Goal: Task Accomplishment & Management: Use online tool/utility

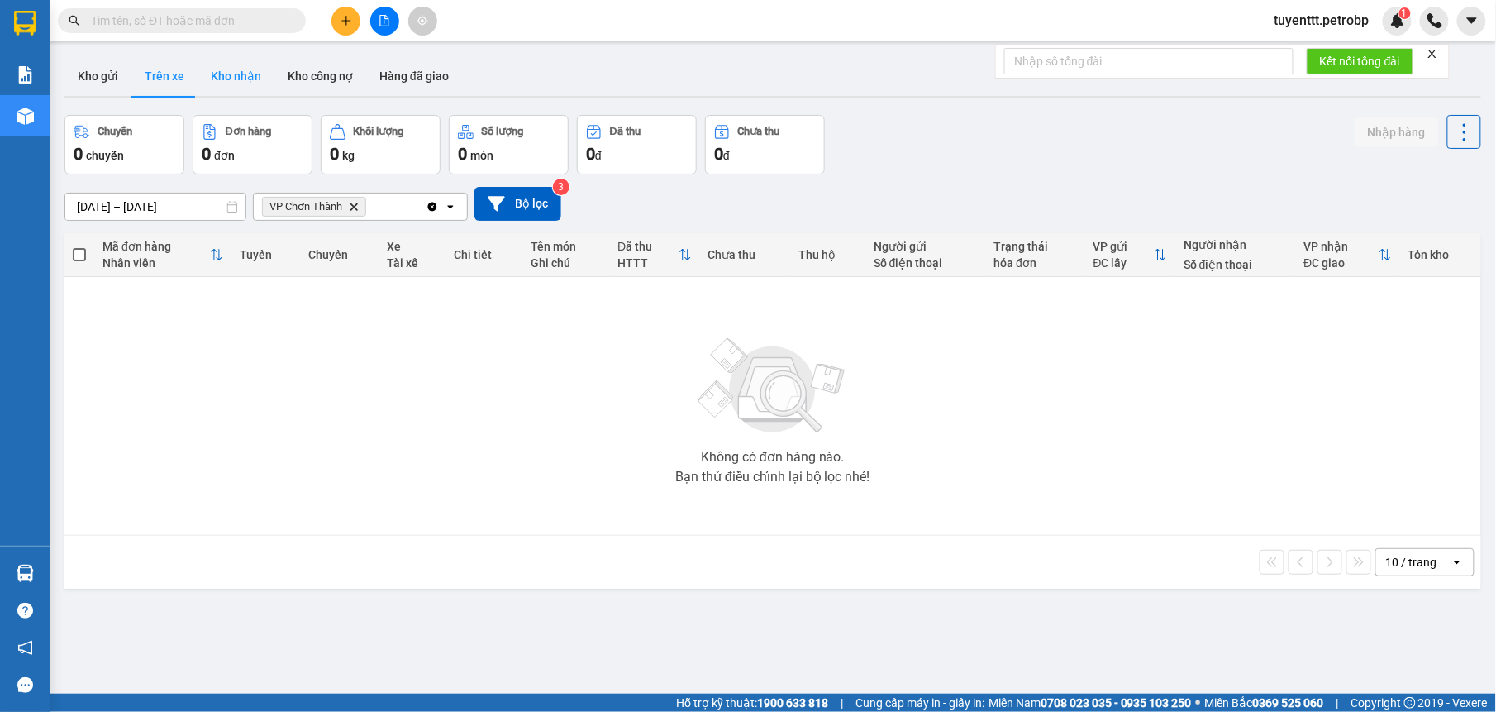
click at [241, 68] on button "Kho nhận" at bounding box center [236, 76] width 77 height 40
type input "[DATE] – [DATE]"
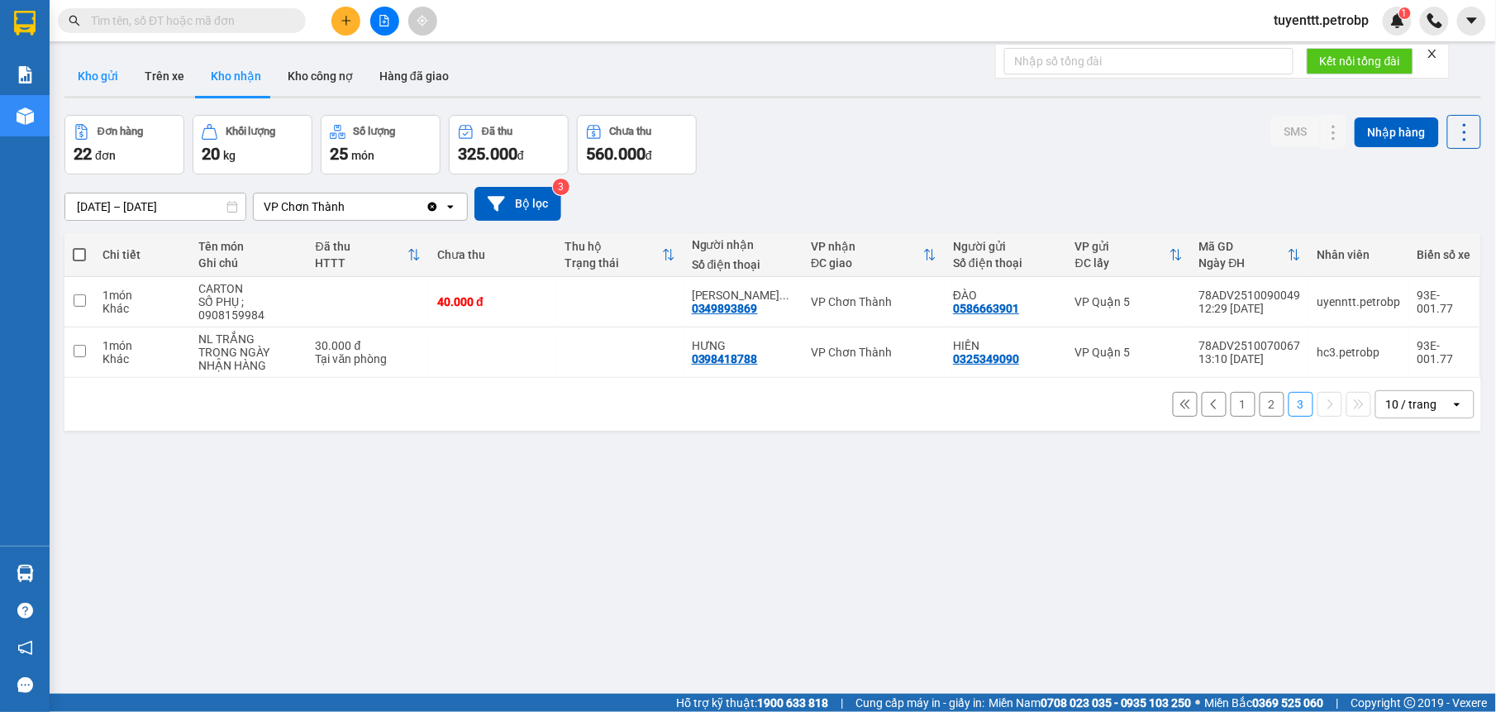
click at [117, 76] on button "Kho gửi" at bounding box center [97, 76] width 67 height 40
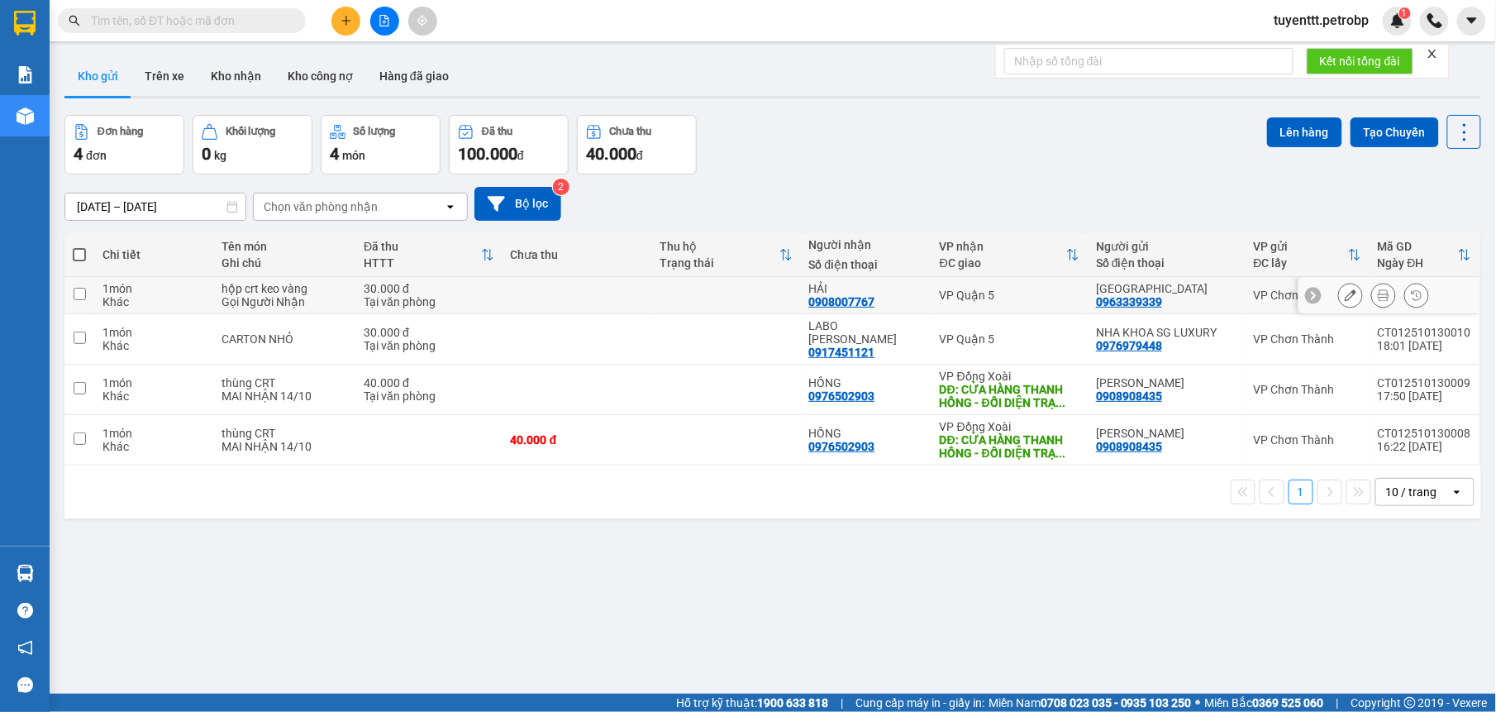
click at [1013, 285] on td "VP Quận 5" at bounding box center [1010, 295] width 156 height 37
checkbox input "true"
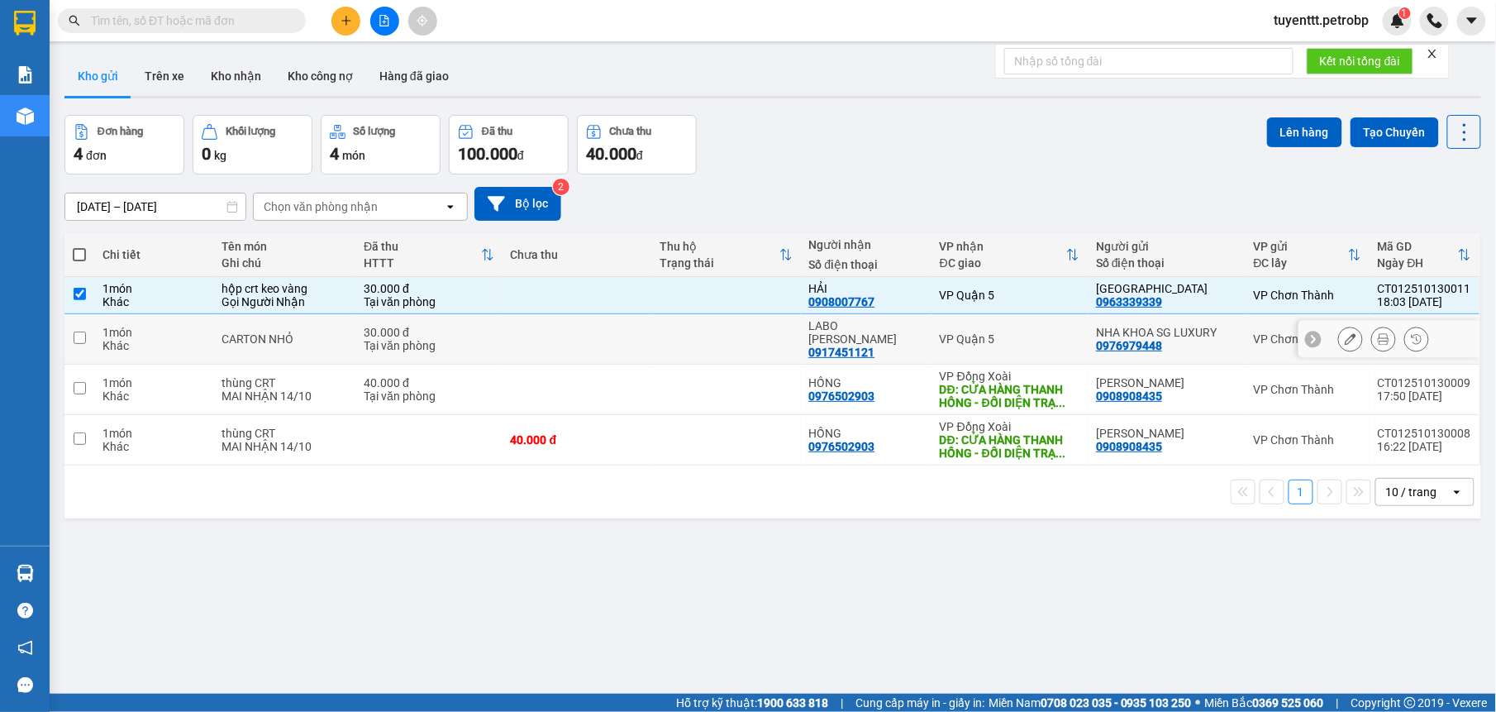
click at [1006, 332] on div "VP Quận 5" at bounding box center [1010, 338] width 140 height 13
checkbox input "true"
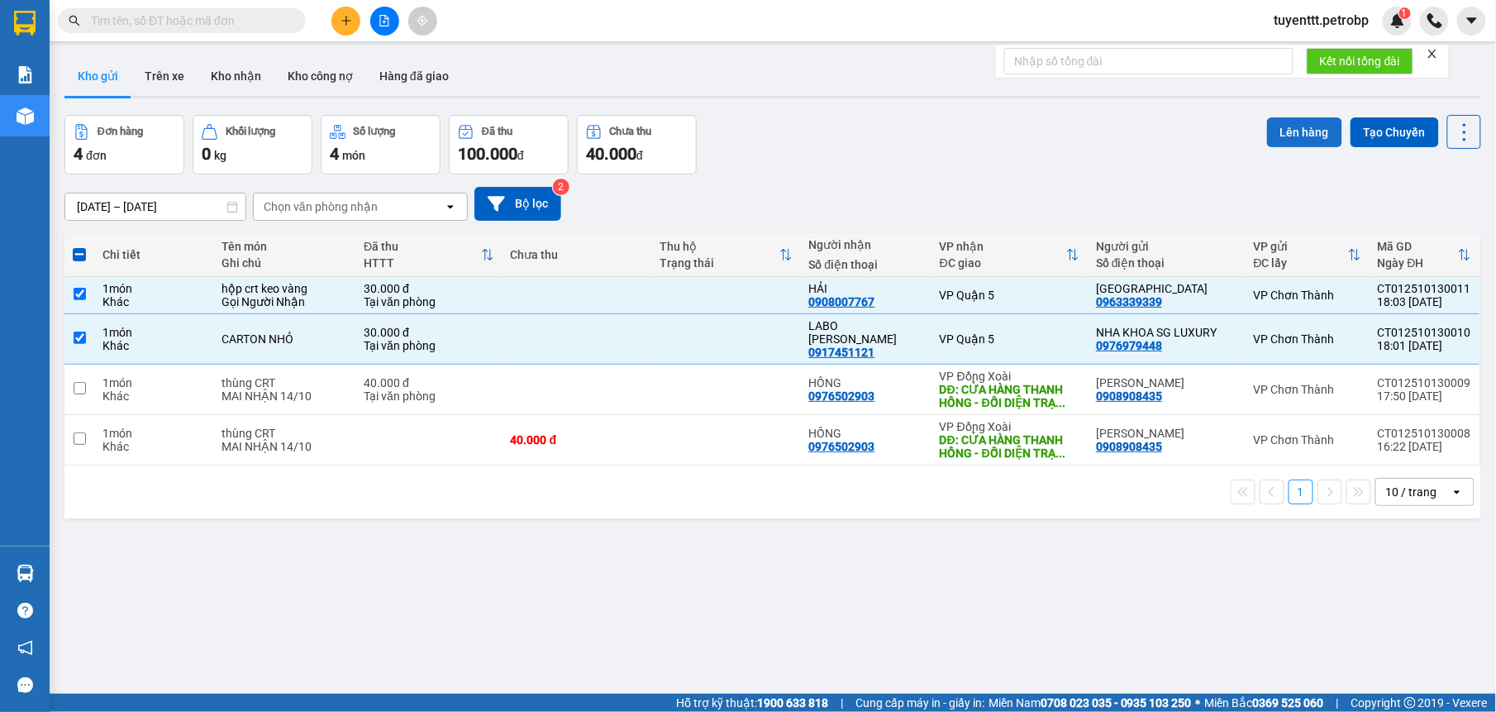
click at [1280, 131] on button "Lên hàng" at bounding box center [1304, 132] width 75 height 30
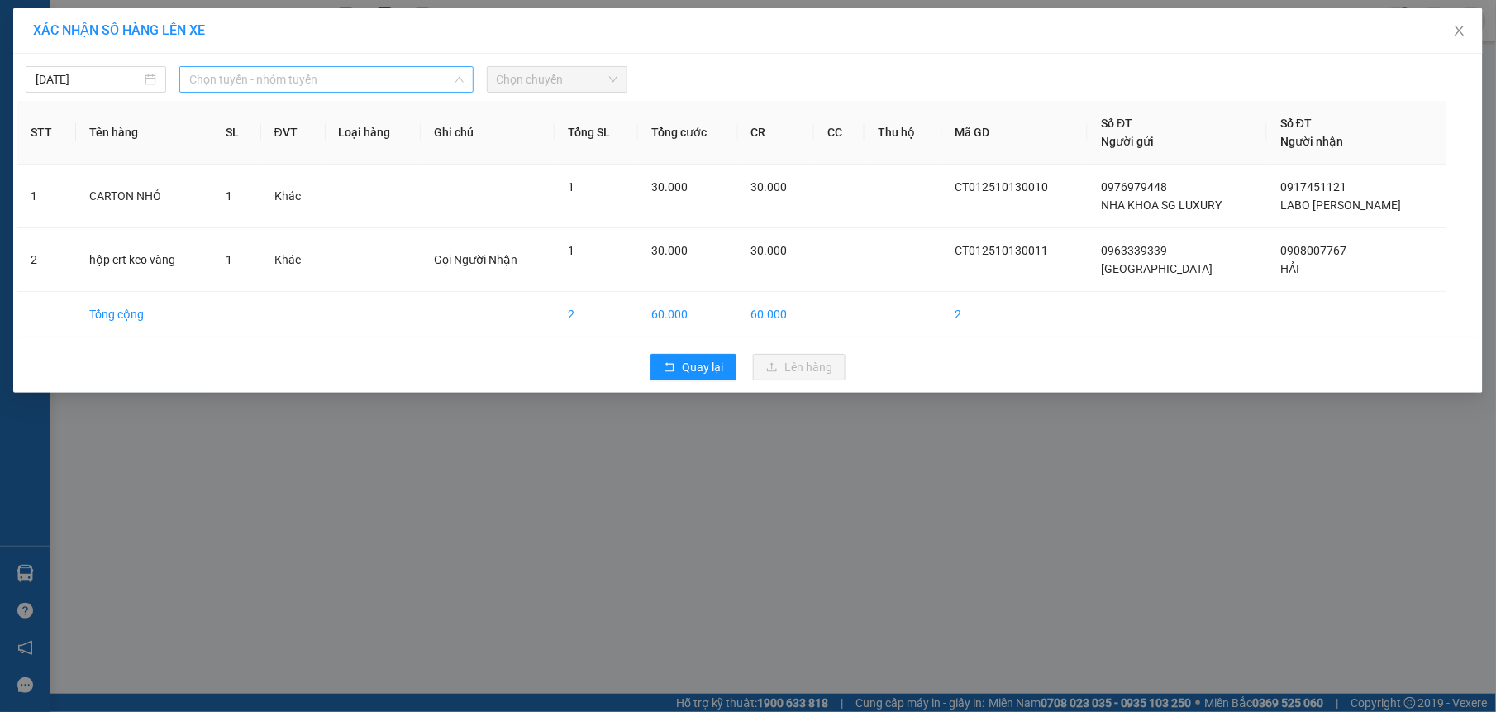
click at [291, 78] on span "Chọn tuyến - nhóm tuyến" at bounding box center [326, 79] width 274 height 25
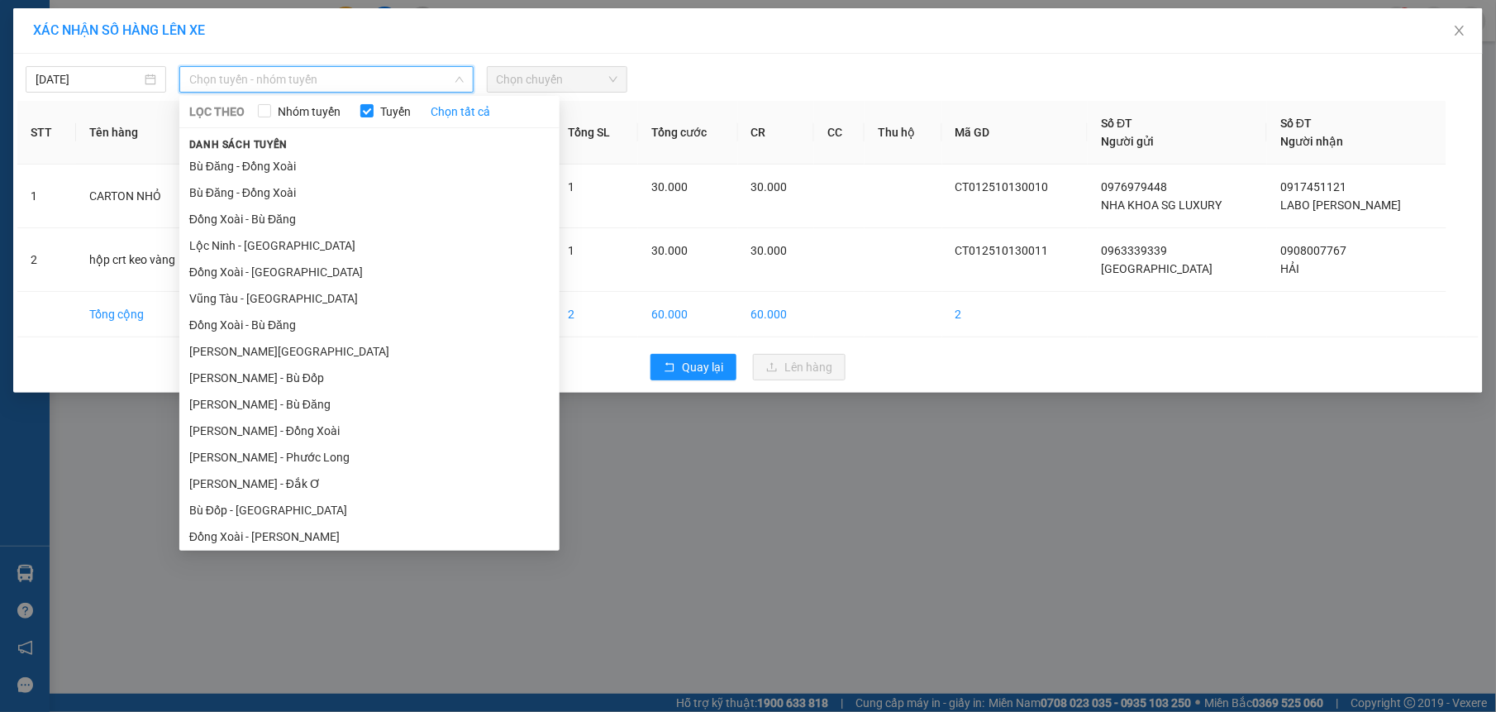
scroll to position [137, 0]
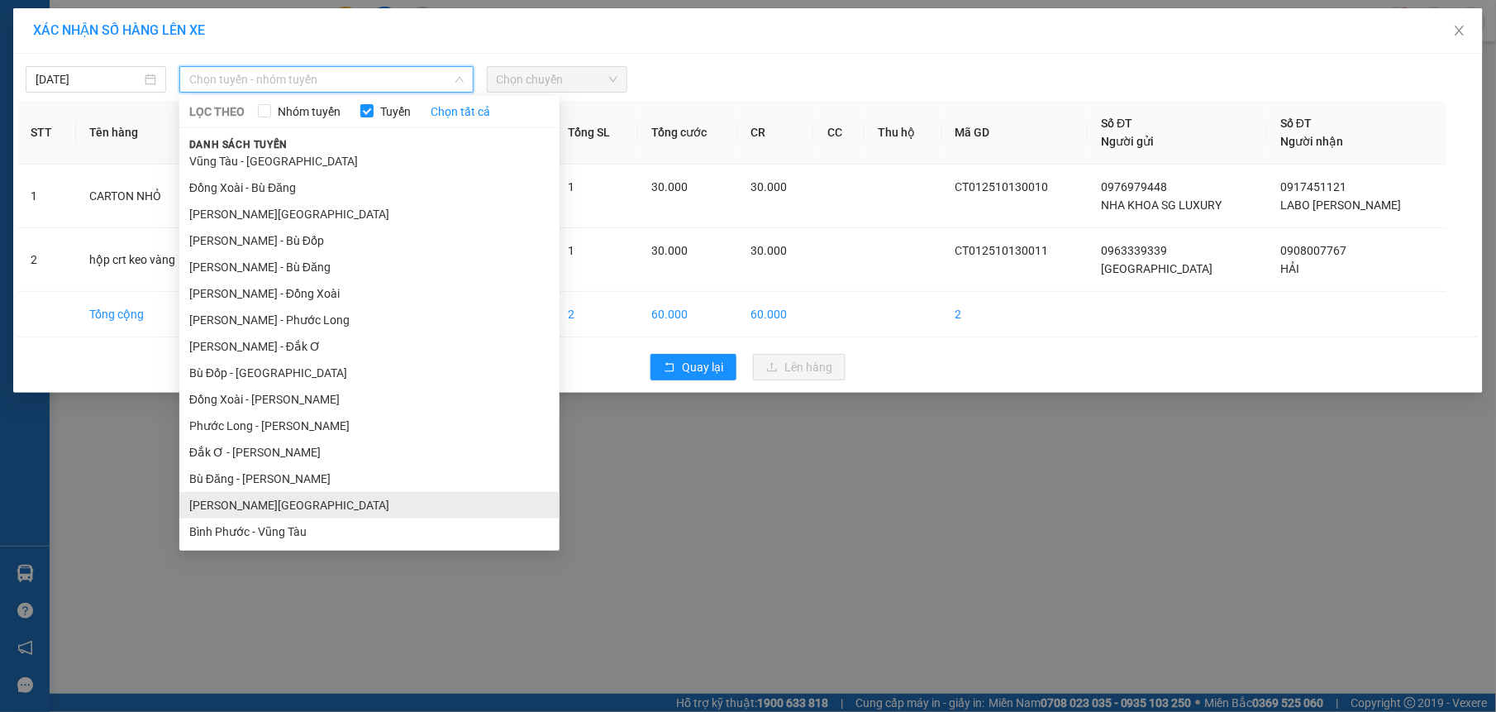
click at [269, 507] on li "[PERSON_NAME][GEOGRAPHIC_DATA]" at bounding box center [369, 505] width 380 height 26
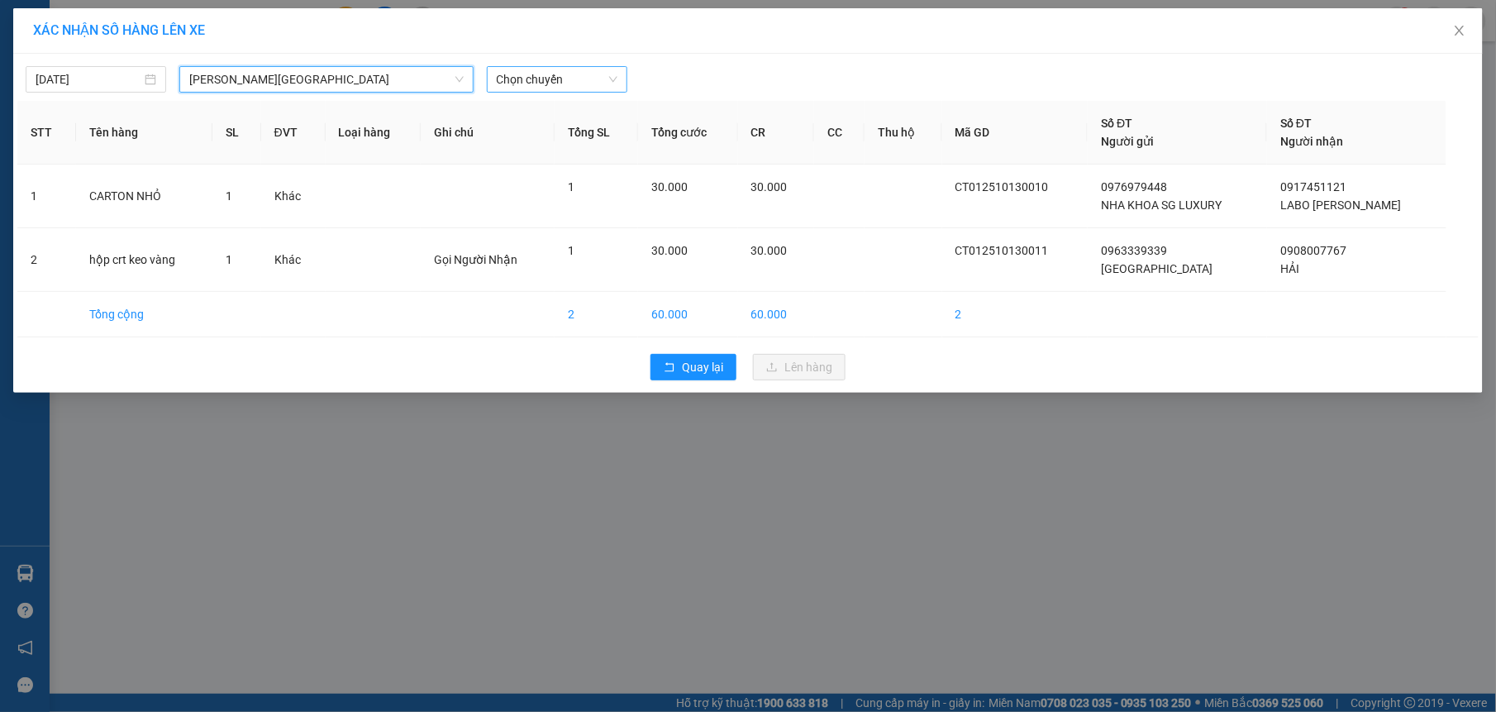
click at [575, 79] on span "Chọn chuyến" at bounding box center [557, 79] width 121 height 25
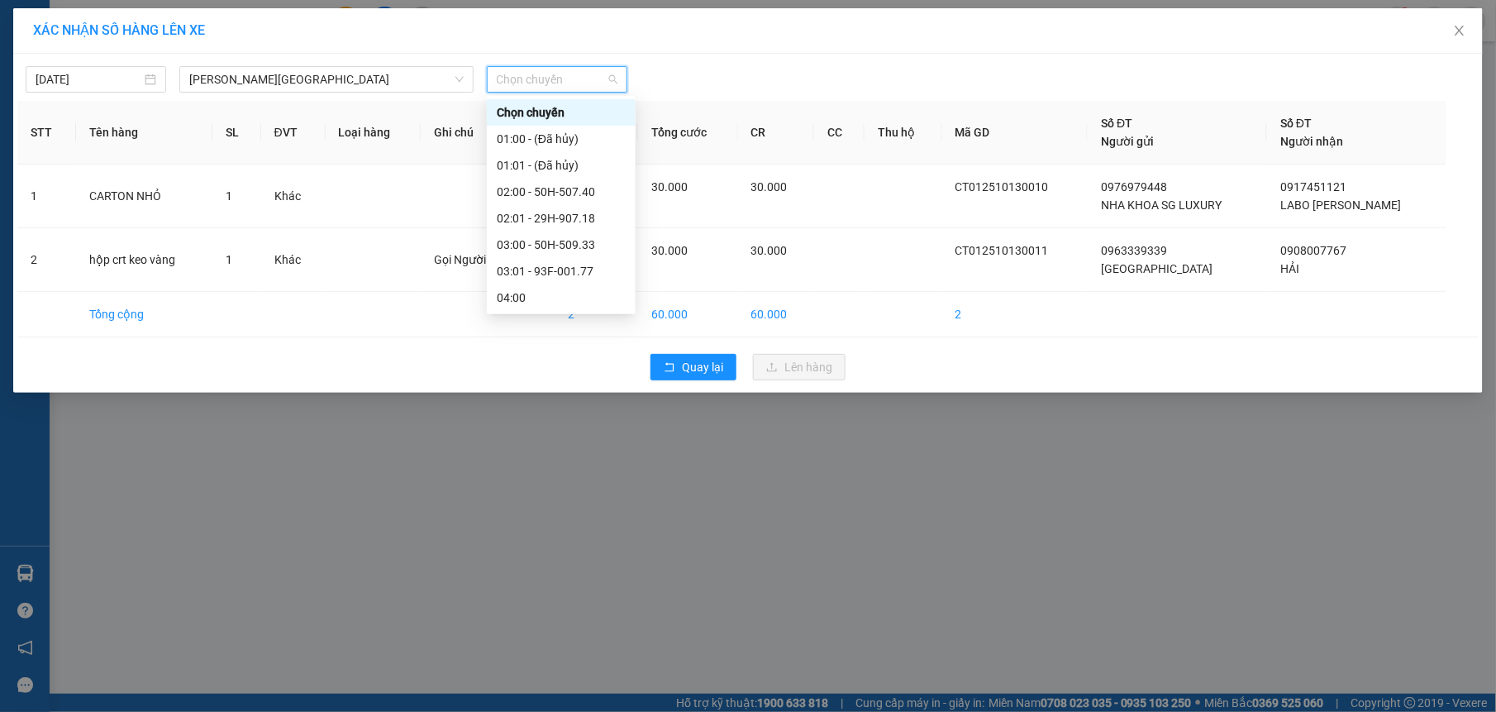
scroll to position [126, 0]
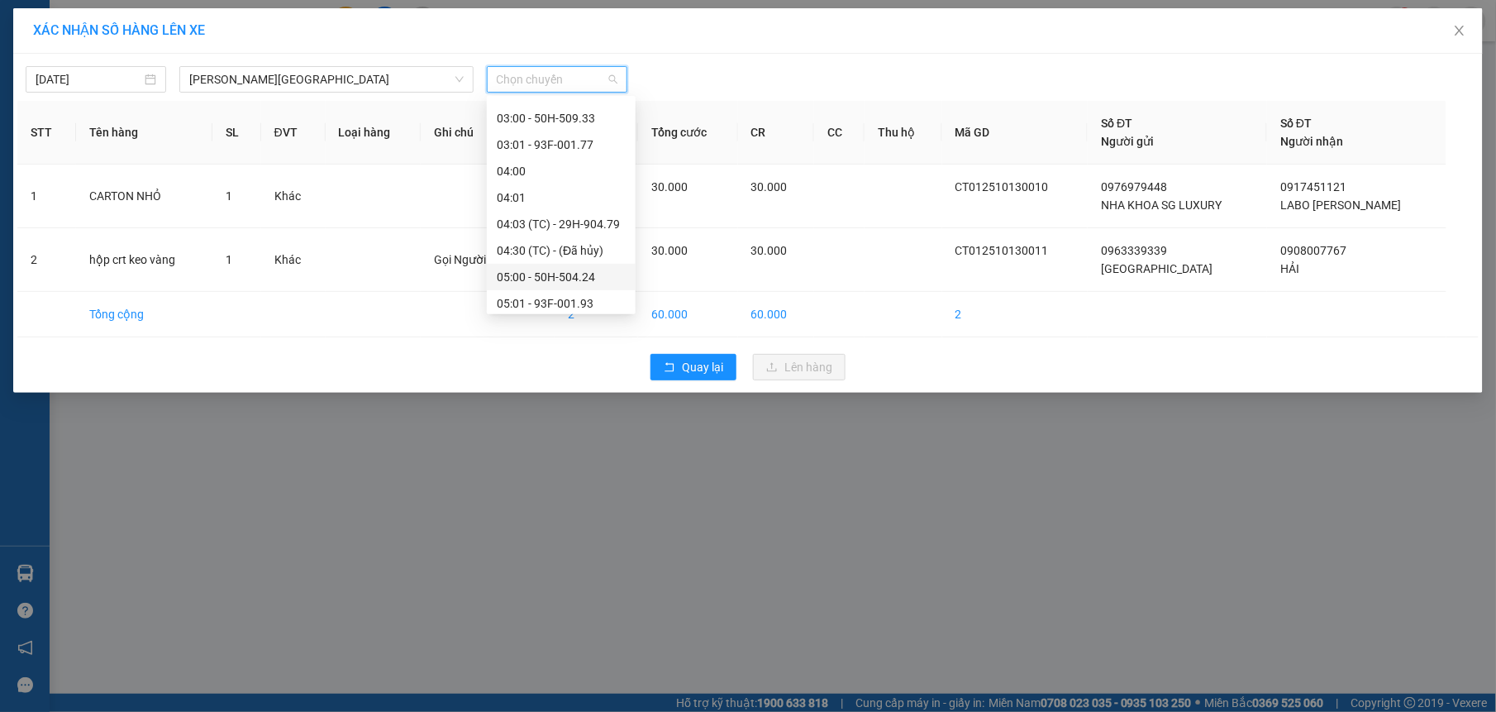
click at [570, 273] on div "05:00 - 50H-504.24" at bounding box center [561, 277] width 129 height 18
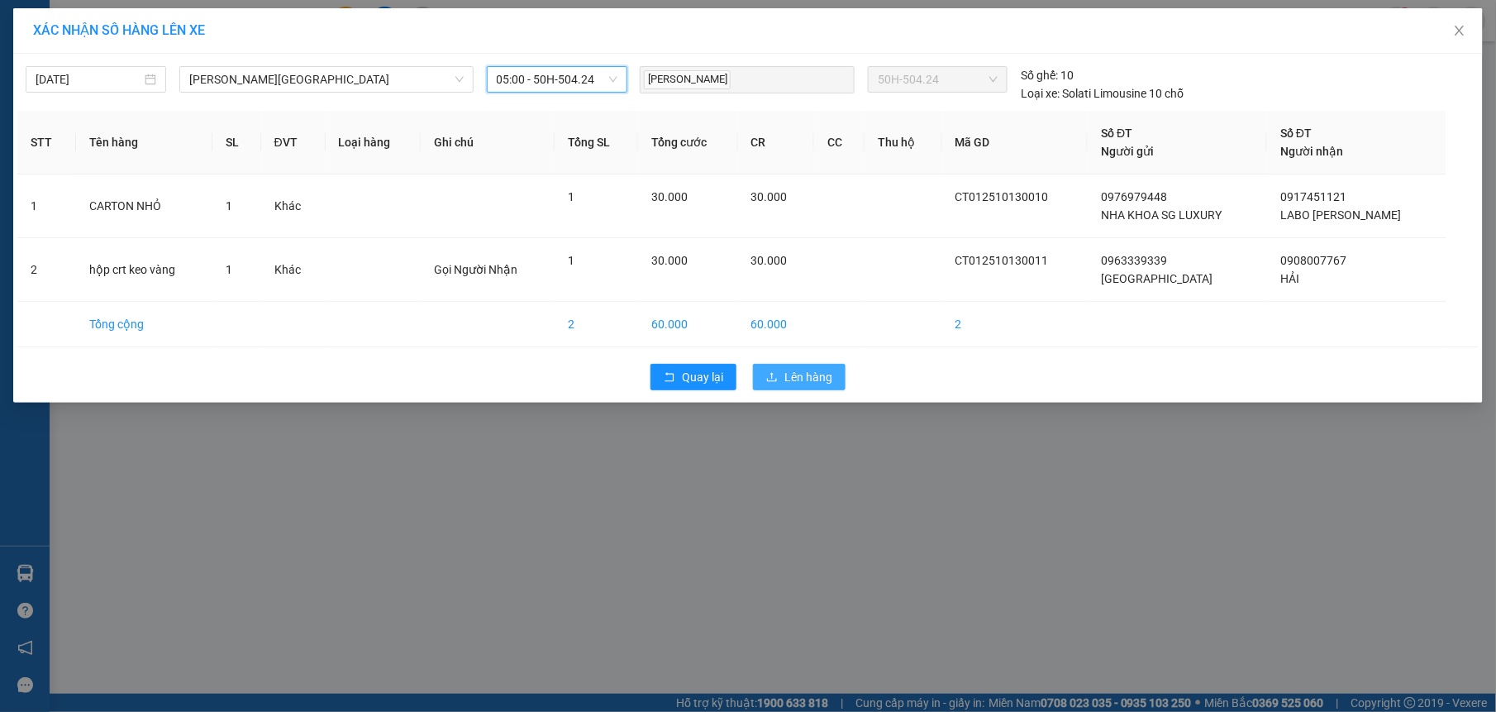
click at [801, 374] on span "Lên hàng" at bounding box center [808, 377] width 48 height 18
